Goal: Transaction & Acquisition: Purchase product/service

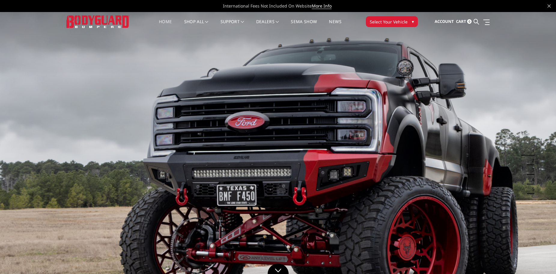
click at [384, 22] on span "Select Your Vehicle" at bounding box center [389, 22] width 38 height 6
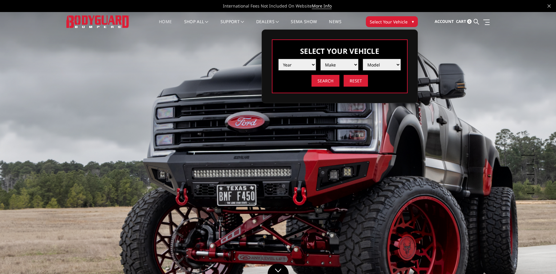
click at [310, 66] on select "Year 2025 2024 2023 2022 2021 2020 2019 2018 2017 2016 2015 2014 2013 2012 2011…" at bounding box center [298, 64] width 38 height 11
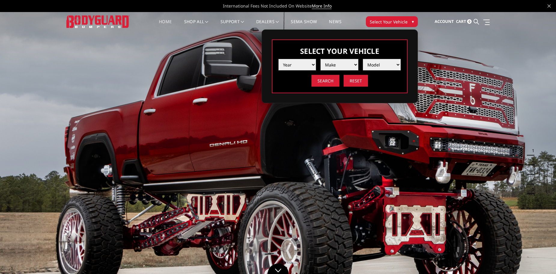
select select "yr_2021"
click at [279, 59] on select "Year 2025 2024 2023 2022 2021 2020 2019 2018 2017 2016 2015 2014 2013 2012 2011…" at bounding box center [298, 64] width 38 height 11
click at [340, 65] on select "Make Chevrolet Ford GMC Ram Toyota" at bounding box center [340, 64] width 38 height 11
select select "mk_ford"
click at [321, 59] on select "Make Chevrolet Ford GMC Ram Toyota" at bounding box center [340, 64] width 38 height 11
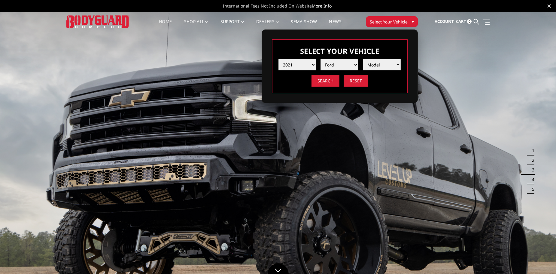
click at [382, 65] on select "Model F150 F150 Raptor F250 / F350 F450 F550" at bounding box center [382, 64] width 38 height 11
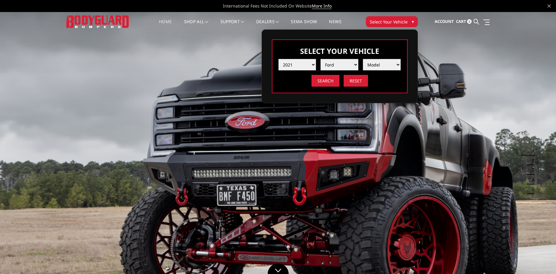
click at [399, 64] on select "Model F150 F150 Raptor F250 / F350 F450 F550" at bounding box center [382, 64] width 38 height 11
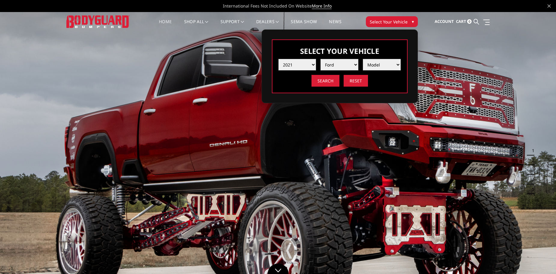
click at [395, 48] on h3 "Select Your Vehicle" at bounding box center [340, 51] width 123 height 10
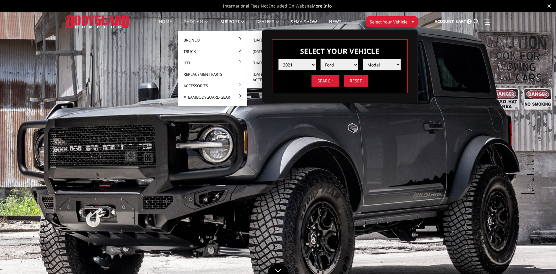
click at [195, 39] on link "Bronco" at bounding box center [213, 39] width 64 height 11
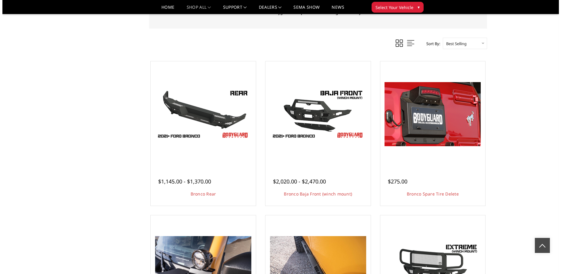
scroll to position [360, 0]
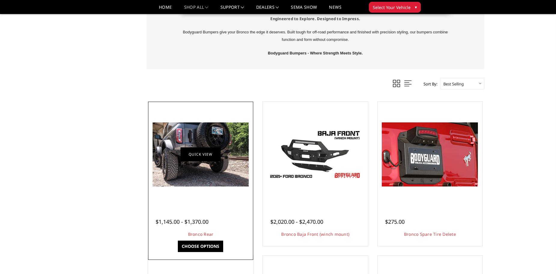
click at [209, 154] on link "Quick view" at bounding box center [201, 154] width 40 height 14
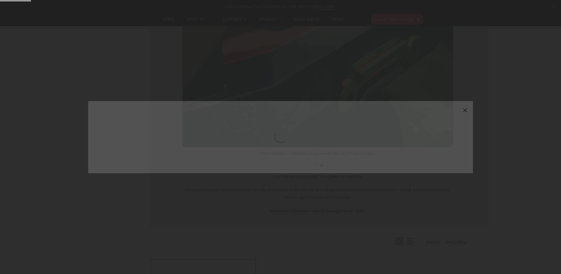
scroll to position [518, 0]
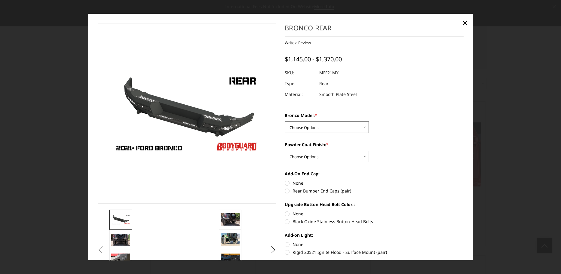
click at [363, 127] on select "Choose Options Base/Badlands/Wildtrak/etc. Raptor" at bounding box center [327, 126] width 84 height 11
select select "4024"
click at [285, 121] on select "Choose Options Base/Badlands/Wildtrak/etc. Raptor" at bounding box center [327, 126] width 84 height 11
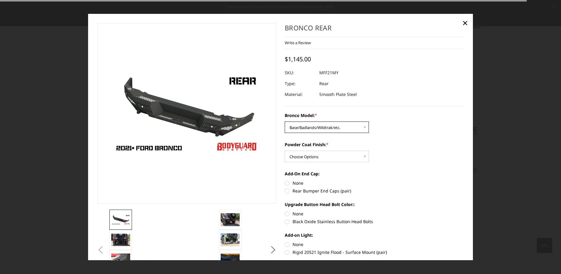
scroll to position [361, 0]
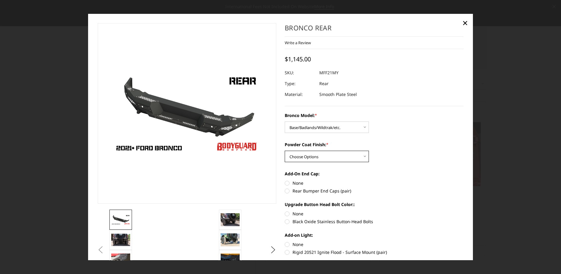
click at [361, 155] on select "Choose Options Bare Metal Textured Black Powder Coat" at bounding box center [327, 156] width 84 height 11
select select "4027"
click at [285, 151] on select "Choose Options Bare Metal Textured Black Powder Coat" at bounding box center [327, 156] width 84 height 11
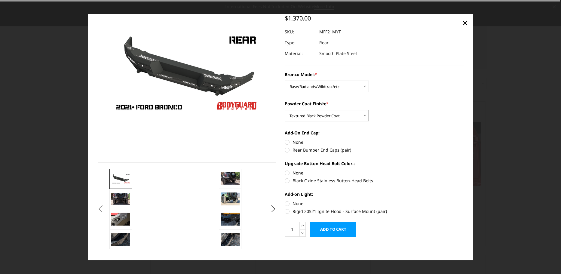
scroll to position [41, 0]
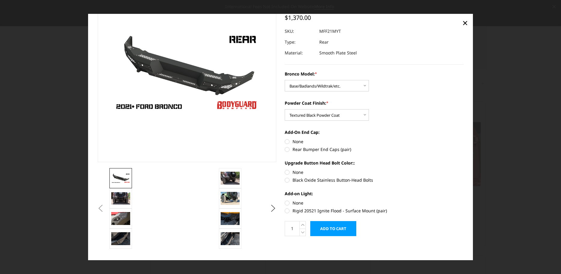
click at [286, 150] on label "Rear Bumper End Caps (pair)" at bounding box center [374, 149] width 179 height 6
click at [463, 139] on input "Rear Bumper End Caps (pair)" at bounding box center [463, 138] width 0 height 0
radio input "true"
click at [286, 181] on label "Black Oxide Stainless Button-Head Bolts" at bounding box center [374, 180] width 179 height 6
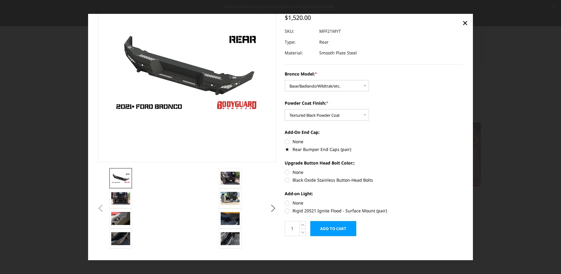
click at [463, 169] on input "Black Oxide Stainless Button-Head Bolts" at bounding box center [463, 169] width 0 height 0
radio input "true"
click at [286, 211] on label "Rigid 20521 Ignite Flood - Surface Mount (pair)" at bounding box center [374, 210] width 179 height 6
click at [463, 200] on input "Rigid 20521 Ignite Flood - Surface Mount (pair)" at bounding box center [463, 200] width 0 height 0
radio input "true"
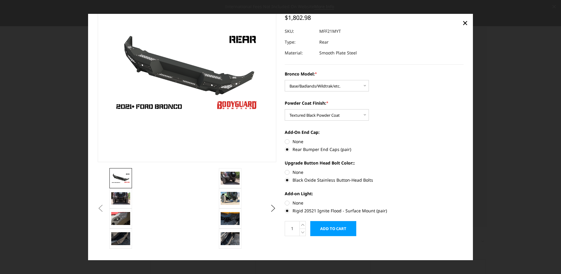
scroll to position [518, 0]
click at [123, 197] on img at bounding box center [120, 198] width 19 height 12
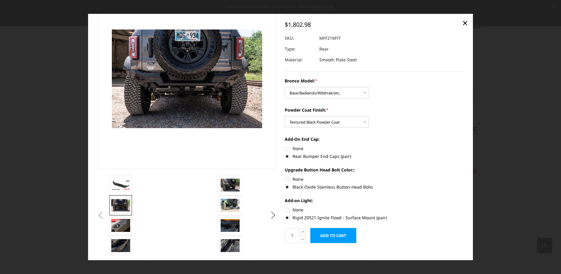
scroll to position [361, 0]
click at [125, 221] on img at bounding box center [120, 225] width 19 height 13
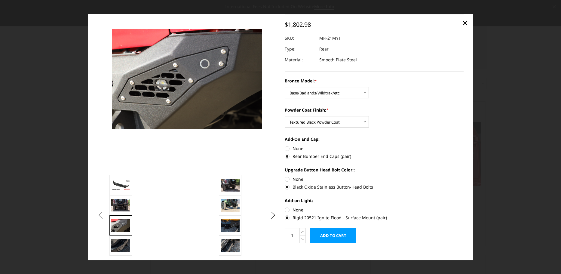
scroll to position [34, 0]
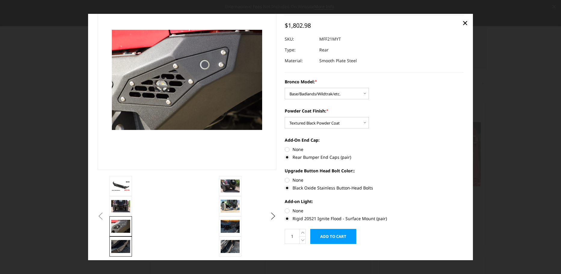
click at [124, 244] on img at bounding box center [120, 246] width 19 height 13
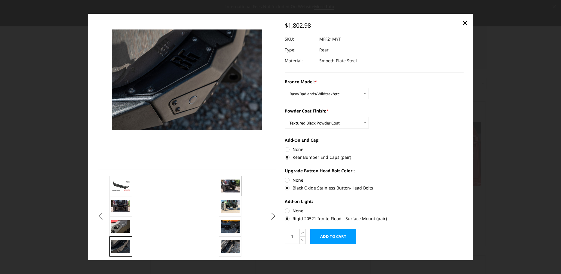
click at [229, 182] on img at bounding box center [230, 186] width 19 height 13
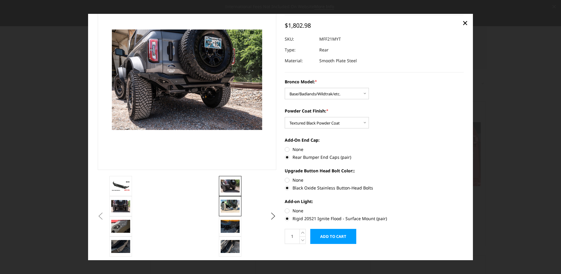
click at [230, 205] on img at bounding box center [230, 206] width 19 height 13
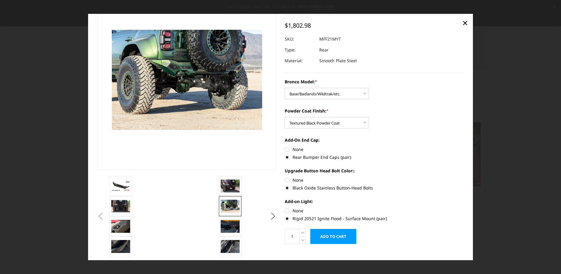
scroll to position [360, 0]
click at [232, 223] on img at bounding box center [230, 226] width 19 height 13
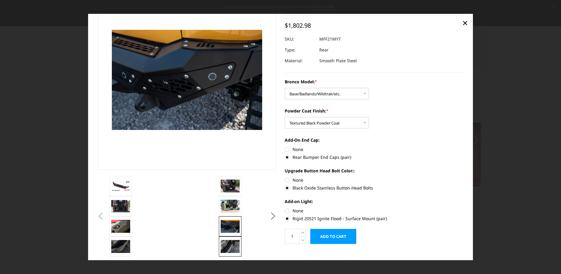
click at [232, 242] on img at bounding box center [230, 246] width 19 height 13
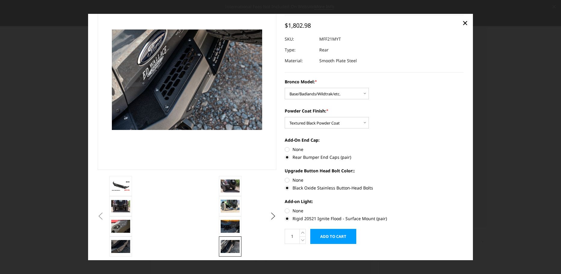
scroll to position [518, 0]
click at [121, 203] on img at bounding box center [120, 206] width 19 height 12
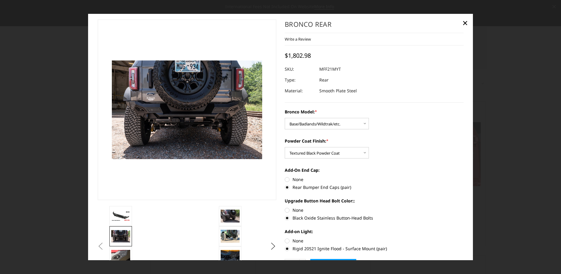
scroll to position [0, 0]
